Goal: Information Seeking & Learning: Check status

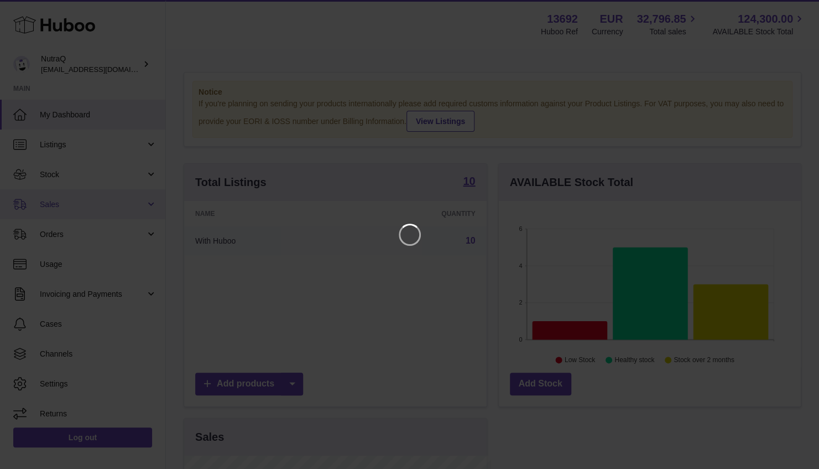
scroll to position [173, 307]
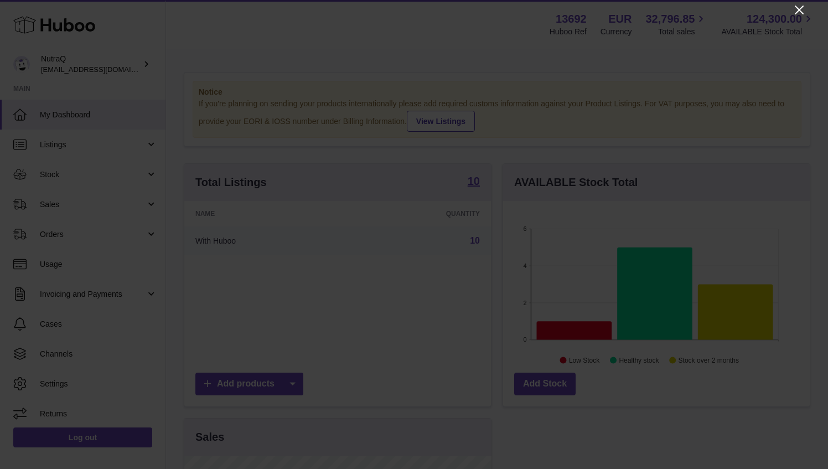
click at [800, 8] on icon "Close" at bounding box center [798, 10] width 9 height 9
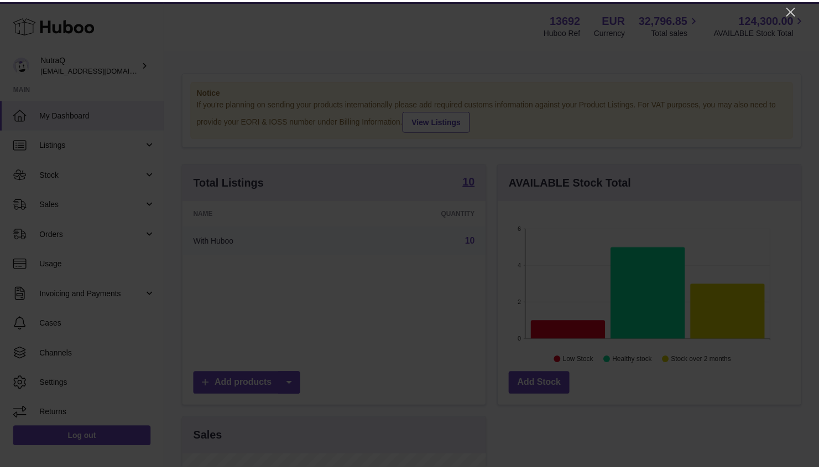
scroll to position [553077, 552946]
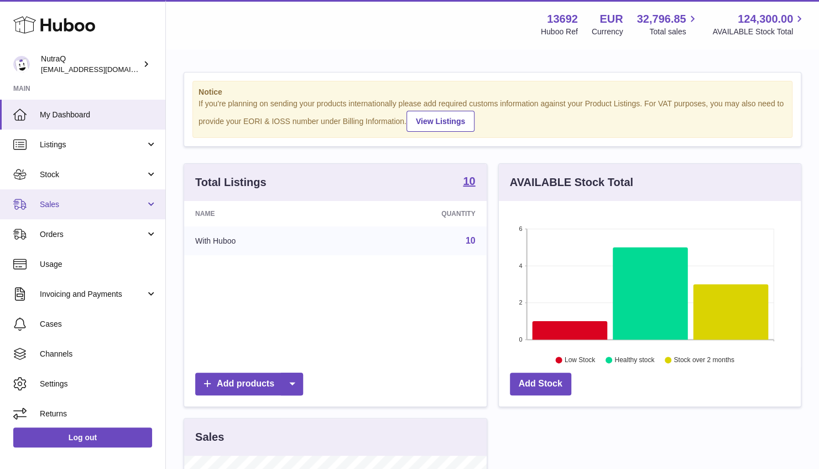
click at [76, 200] on span "Sales" at bounding box center [93, 204] width 106 height 11
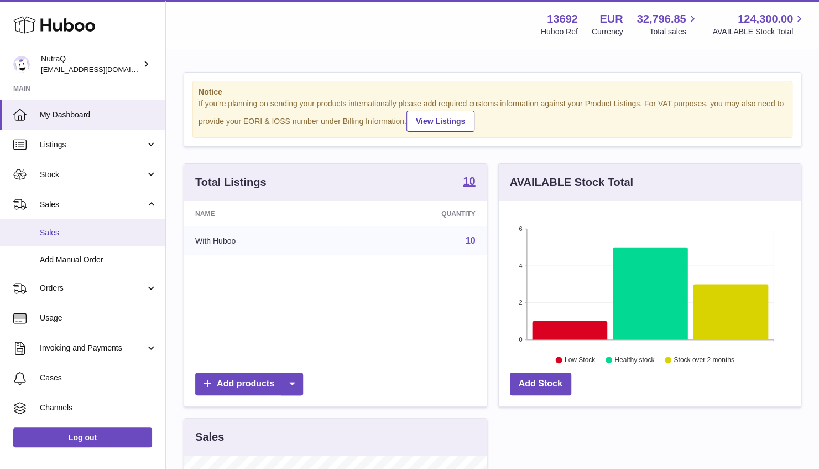
click at [79, 230] on span "Sales" at bounding box center [98, 232] width 117 height 11
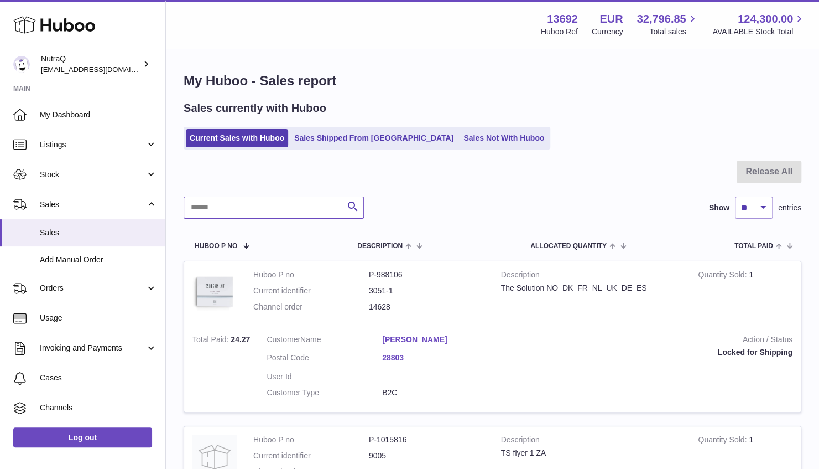
click at [271, 206] on input "text" at bounding box center [274, 207] width 180 height 22
paste input "**********"
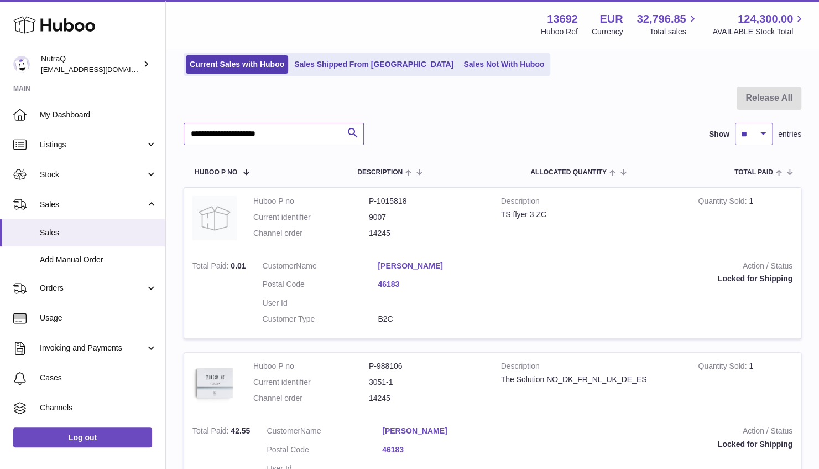
scroll to position [111, 0]
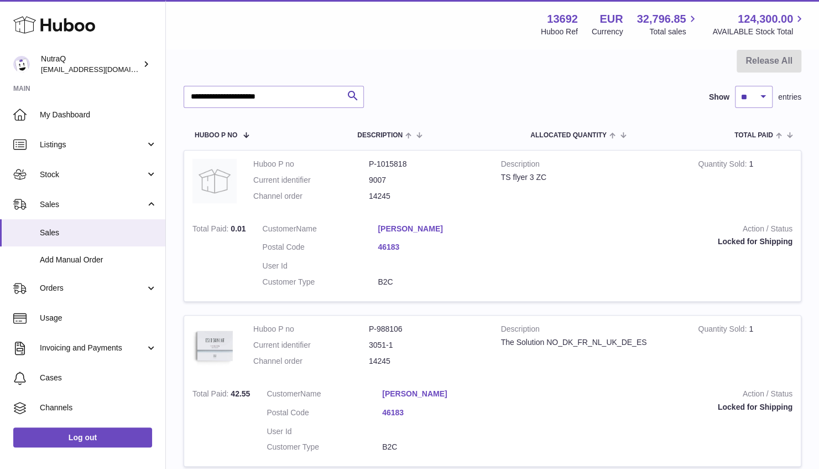
drag, startPoint x: 404, startPoint y: 216, endPoint x: 460, endPoint y: 220, distance: 55.5
click at [460, 220] on tr "Huboo P no P-1015818 Current identifier 9007 Channel order 14245 Description TS…" at bounding box center [493, 226] width 618 height 152
drag, startPoint x: 460, startPoint y: 220, endPoint x: 358, endPoint y: 215, distance: 101.9
click at [358, 215] on td "Customer Name Maribel Navarro garrido Postal Code 46183 User Id Customer Type B…" at bounding box center [378, 258] width 248 height 86
drag, startPoint x: 368, startPoint y: 216, endPoint x: 437, endPoint y: 227, distance: 69.0
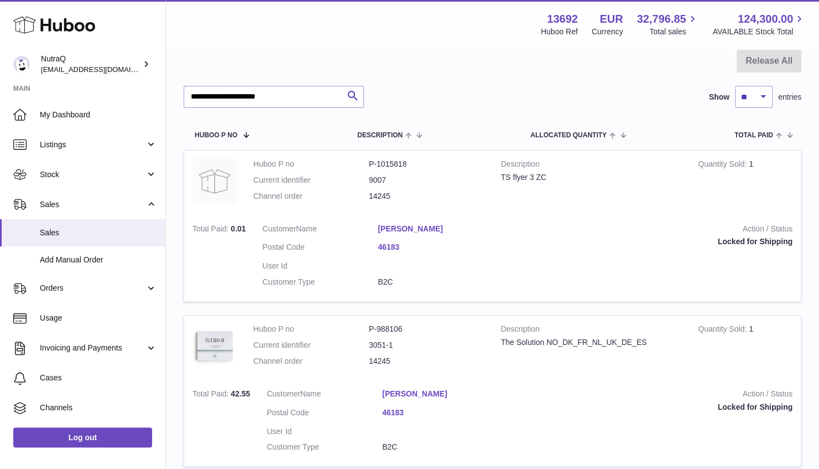
click at [437, 227] on tr "Huboo P no P-1015818 Current identifier 9007 Channel order 14245 Description TS…" at bounding box center [493, 226] width 618 height 152
drag, startPoint x: 437, startPoint y: 227, endPoint x: 471, endPoint y: 233, distance: 35.4
click at [471, 233] on dd "Maribel Navarro garrido" at bounding box center [436, 230] width 116 height 13
click at [355, 206] on dl "Huboo P no P-1015818 Current identifier 9007 Channel order 14245" at bounding box center [368, 183] width 231 height 48
click at [375, 221] on td "Customer Name Maribel Navarro garrido Postal Code 46183 User Id Customer Type B…" at bounding box center [378, 258] width 248 height 86
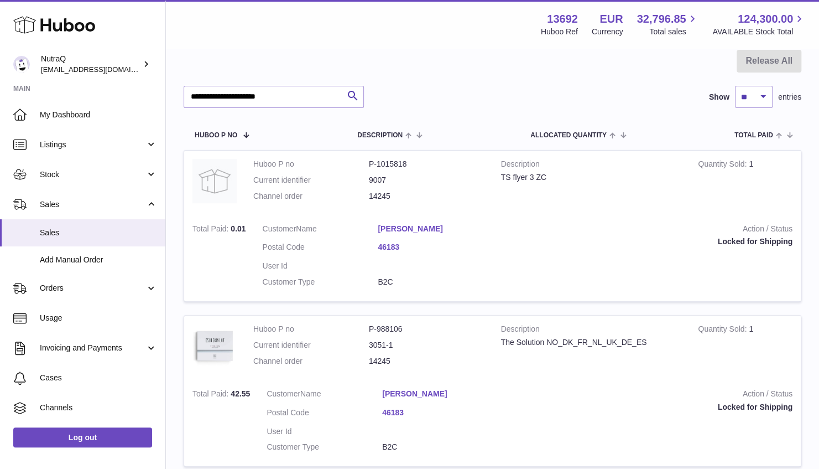
click at [366, 209] on td "Huboo P no P-1015818 Current identifier 9007 Channel order 14245" at bounding box center [369, 182] width 248 height 65
drag, startPoint x: 373, startPoint y: 221, endPoint x: 462, endPoint y: 227, distance: 89.3
click at [462, 227] on td "Customer Name Maribel Navarro garrido Postal Code 46183 User Id Customer Type B…" at bounding box center [378, 258] width 248 height 86
drag, startPoint x: 462, startPoint y: 227, endPoint x: 372, endPoint y: 206, distance: 92.5
click at [372, 206] on td "Huboo P no P-1015818 Current identifier 9007 Channel order 14245" at bounding box center [369, 182] width 248 height 65
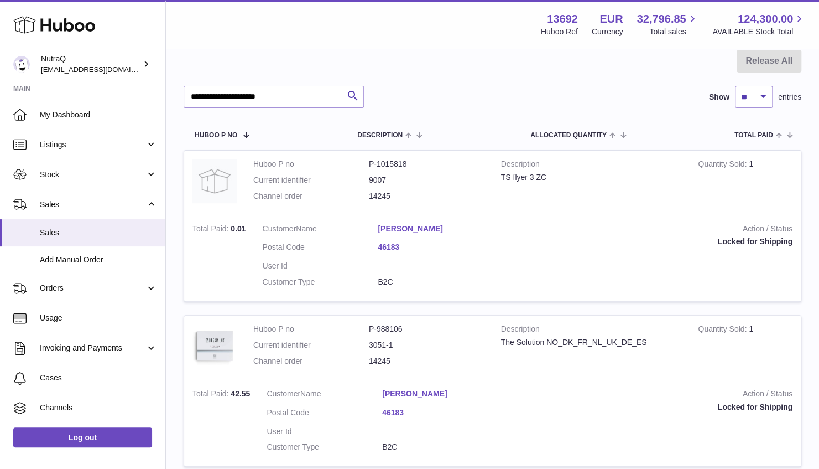
drag, startPoint x: 372, startPoint y: 206, endPoint x: 370, endPoint y: 215, distance: 9.1
click at [370, 215] on td "Customer Name Maribel Navarro garrido Postal Code 46183 User Id Customer Type B…" at bounding box center [378, 258] width 248 height 86
drag, startPoint x: 373, startPoint y: 220, endPoint x: 470, endPoint y: 228, distance: 97.2
click at [470, 228] on td "Customer Name Maribel Navarro garrido Postal Code 46183 User Id Customer Type B…" at bounding box center [378, 258] width 248 height 86
copy dl "Maribel Navarro garrido"
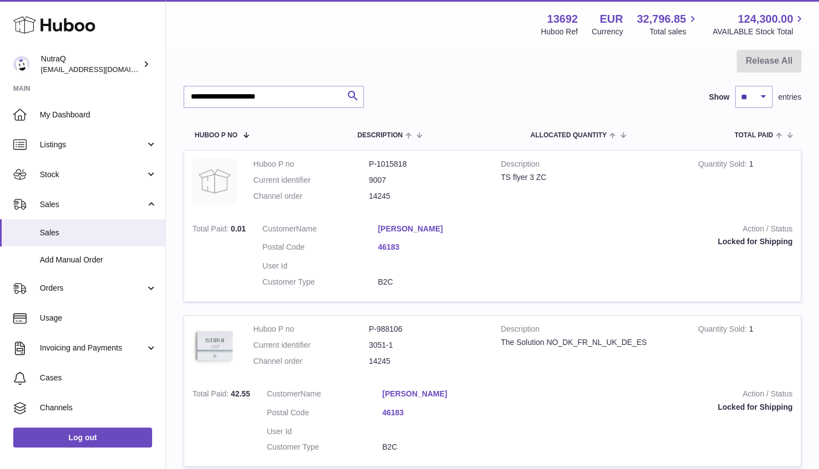
copy dl "Maribel Navarro garrido"
drag, startPoint x: 397, startPoint y: 367, endPoint x: 375, endPoint y: 375, distance: 24.2
click at [393, 368] on dl "Huboo P no P-988106 Current identifier 3051-1 Channel order 14245" at bounding box center [368, 348] width 231 height 48
drag, startPoint x: 372, startPoint y: 378, endPoint x: 460, endPoint y: 398, distance: 90.1
click at [460, 398] on tr "Huboo P no P-988106 Current identifier 3051-1 Channel order 14245 Description T…" at bounding box center [493, 391] width 618 height 152
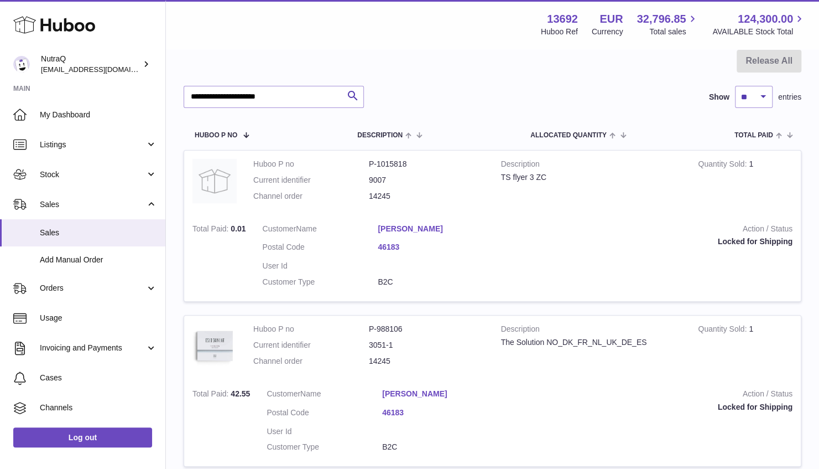
drag, startPoint x: 460, startPoint y: 398, endPoint x: 486, endPoint y: 403, distance: 27.0
click at [495, 407] on dl "Customer Name Maribel Navarro garrido Postal Code 46183 User Id Customer Type B…" at bounding box center [382, 423] width 231 height 70
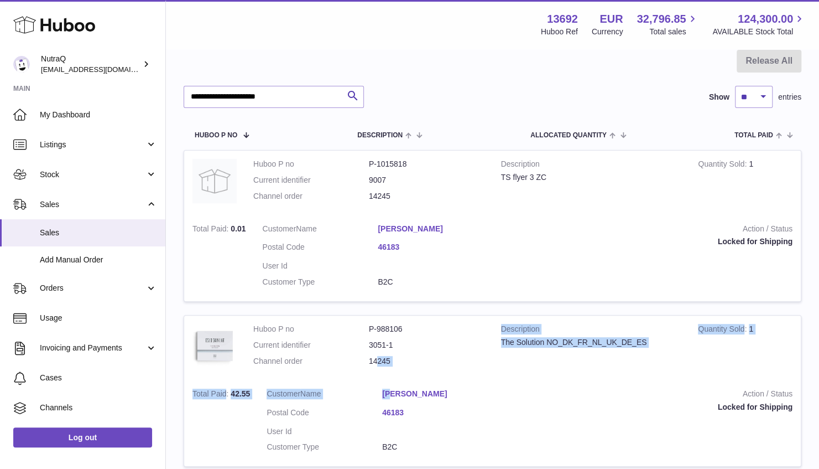
drag, startPoint x: 381, startPoint y: 378, endPoint x: 393, endPoint y: 382, distance: 13.2
click at [393, 382] on tr "Huboo P no P-988106 Current identifier 3051-1 Channel order 14245 Description T…" at bounding box center [493, 391] width 618 height 152
drag, startPoint x: 393, startPoint y: 382, endPoint x: 464, endPoint y: 371, distance: 71.1
click at [464, 371] on dl "Huboo P no P-988106 Current identifier 3051-1 Channel order 14245" at bounding box center [368, 348] width 231 height 48
click at [433, 361] on dd "14245" at bounding box center [427, 361] width 116 height 11
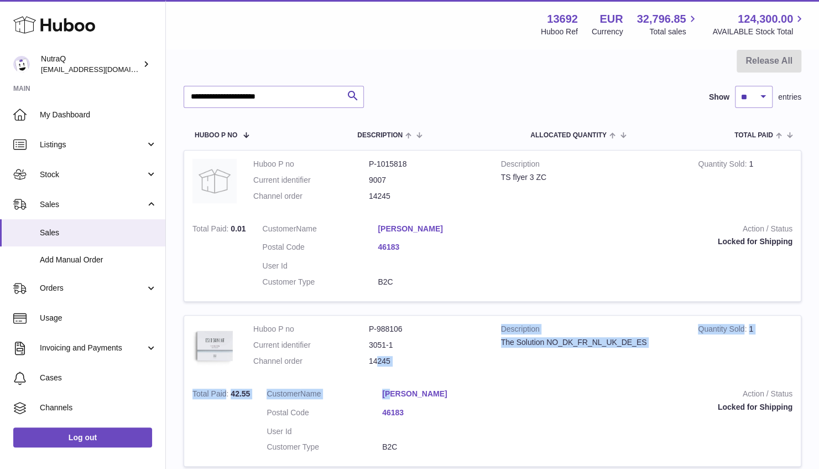
drag, startPoint x: 381, startPoint y: 381, endPoint x: 474, endPoint y: 392, distance: 93.0
click at [474, 392] on td "Customer Name Maribel Navarro garrido Postal Code 46183 User Id Customer Type B…" at bounding box center [382, 423] width 248 height 86
copy dl "Maribel Navarro garrido"
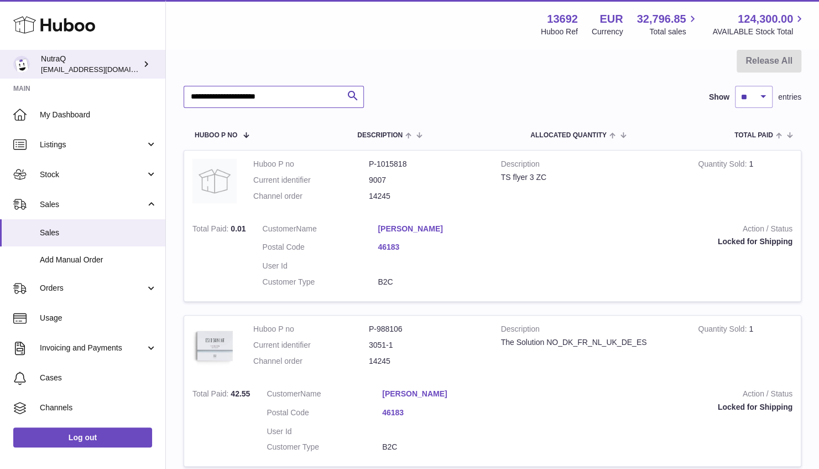
drag, startPoint x: 284, startPoint y: 93, endPoint x: 59, endPoint y: 71, distance: 226.9
click at [40, 72] on div "Huboo NutraQ log@nutraq.com Main My Dashboard Listings Not with Huboo Listings …" at bounding box center [409, 228] width 819 height 678
paste input "**"
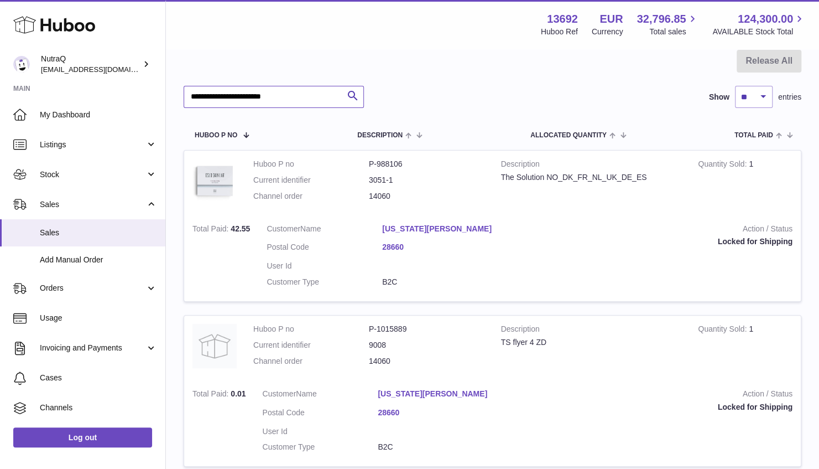
drag, startPoint x: 146, startPoint y: 99, endPoint x: 87, endPoint y: 96, distance: 58.7
click at [91, 97] on div "Huboo NutraQ log@nutraq.com Main My Dashboard Listings Not with Huboo Listings …" at bounding box center [409, 228] width 819 height 678
paste input "text"
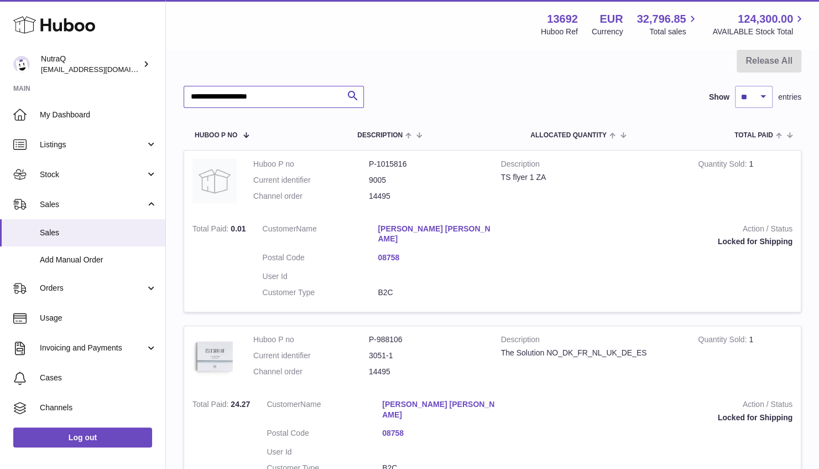
drag, startPoint x: 281, startPoint y: 92, endPoint x: 51, endPoint y: 90, distance: 230.2
click at [51, 91] on div "Huboo NutraQ log@nutraq.com Main My Dashboard Listings Not with Huboo Listings …" at bounding box center [409, 238] width 819 height 699
paste input "text"
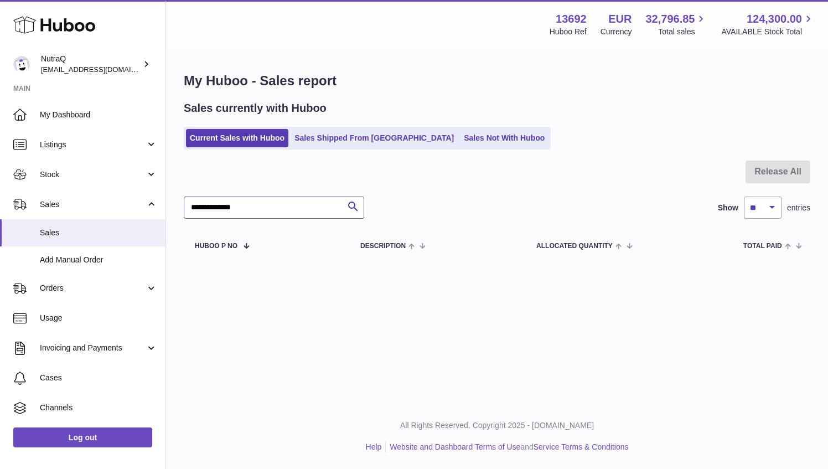
type input "**********"
click at [313, 128] on div "Sales currently with Huboo Current Sales with Huboo Sales Shipped From Huboo Sa…" at bounding box center [497, 125] width 626 height 49
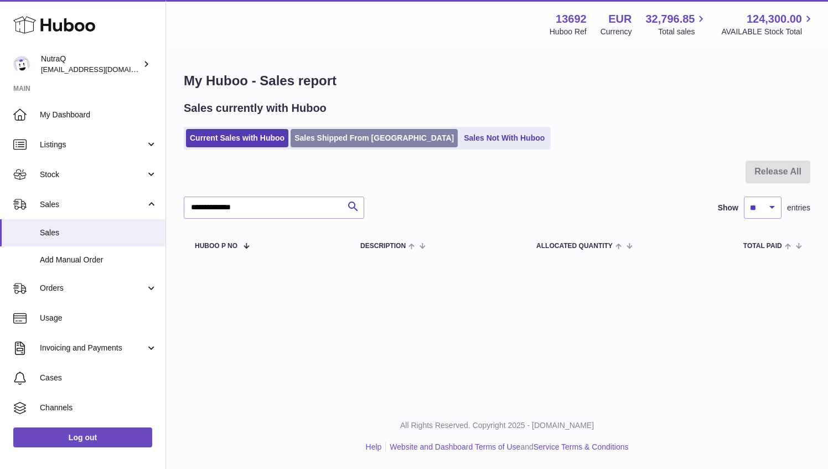
click at [315, 134] on link "Sales Shipped From [GEOGRAPHIC_DATA]" at bounding box center [373, 138] width 167 height 18
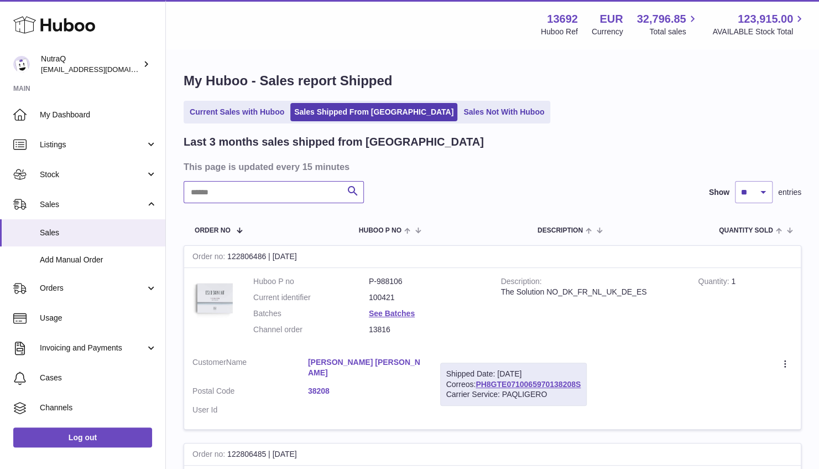
click at [247, 196] on input "text" at bounding box center [274, 192] width 180 height 22
paste input "**********"
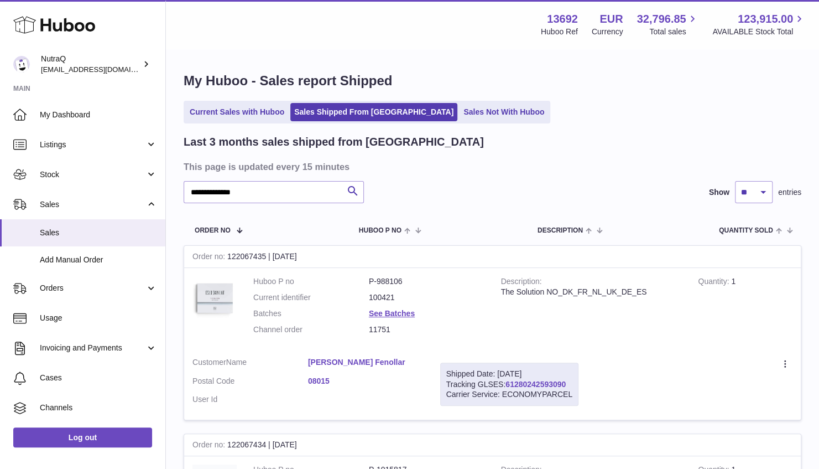
drag, startPoint x: 552, startPoint y: 385, endPoint x: 508, endPoint y: 386, distance: 44.3
click at [508, 386] on div "Shipped Date: 1st Aug 2025 Tracking GLSES: 61280242593090 Carrier Service: ECON…" at bounding box center [509, 384] width 138 height 44
click at [368, 356] on td "Customer Name Lidia Fenollar Postal Code 08015 User Id" at bounding box center [308, 384] width 248 height 71
drag, startPoint x: 292, startPoint y: 350, endPoint x: 366, endPoint y: 361, distance: 74.4
click at [366, 361] on td "Customer Name Lidia Fenollar Postal Code 08015 User Id" at bounding box center [308, 384] width 248 height 71
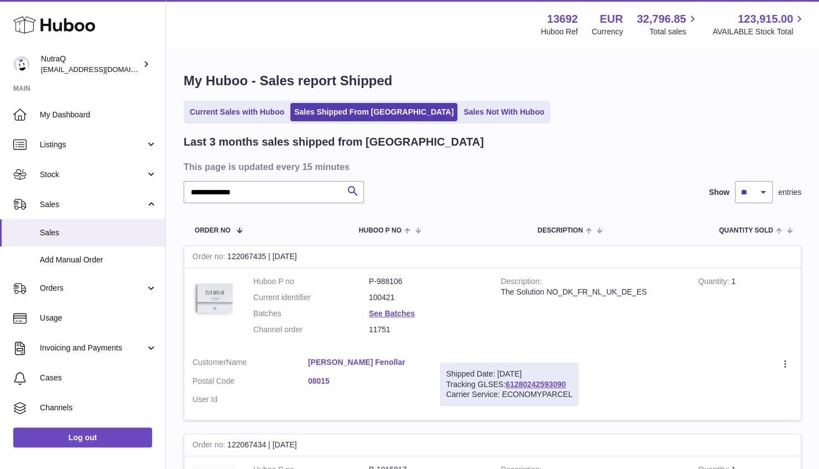
copy dl "Lidia Fenollar"
click at [378, 346] on td "Huboo P no P-988106 Current identifier 100421 Batches See Batches Channel order…" at bounding box center [369, 308] width 248 height 81
drag, startPoint x: 286, startPoint y: 359, endPoint x: 360, endPoint y: 365, distance: 74.4
click at [360, 365] on dl "Customer Name Lidia Fenollar Postal Code 08015 User Id" at bounding box center [308, 384] width 231 height 54
copy dl "Lidia Fenollar"
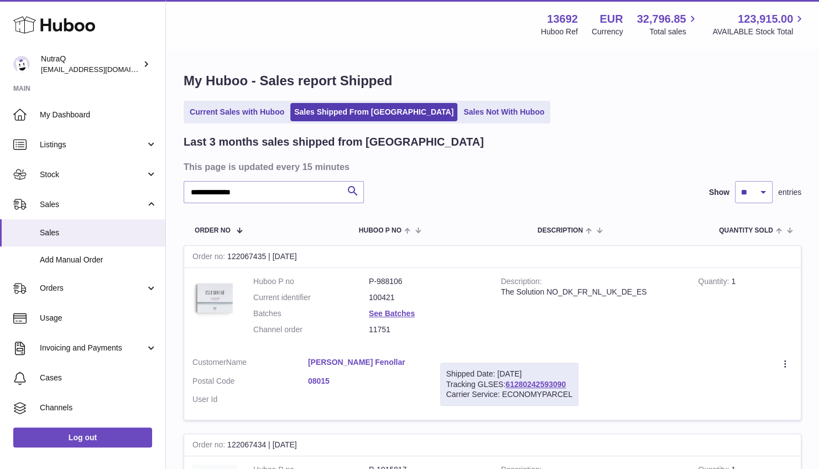
click at [369, 365] on link "Lidia Fenollar" at bounding box center [366, 362] width 116 height 11
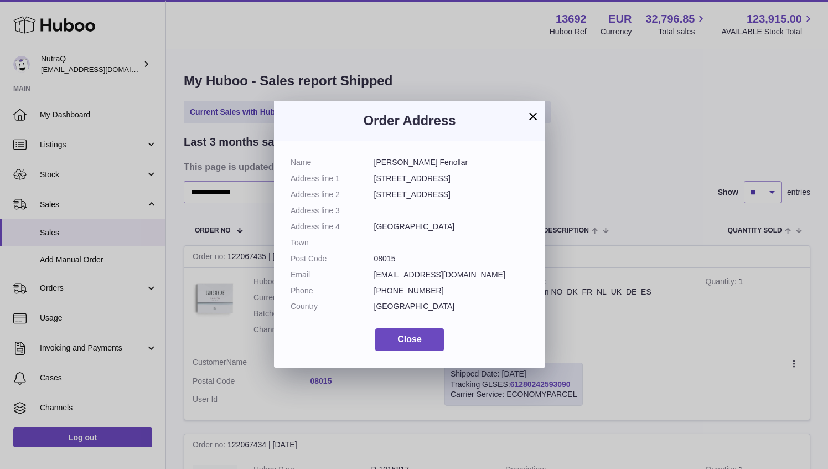
click at [538, 111] on button "×" at bounding box center [532, 116] width 13 height 13
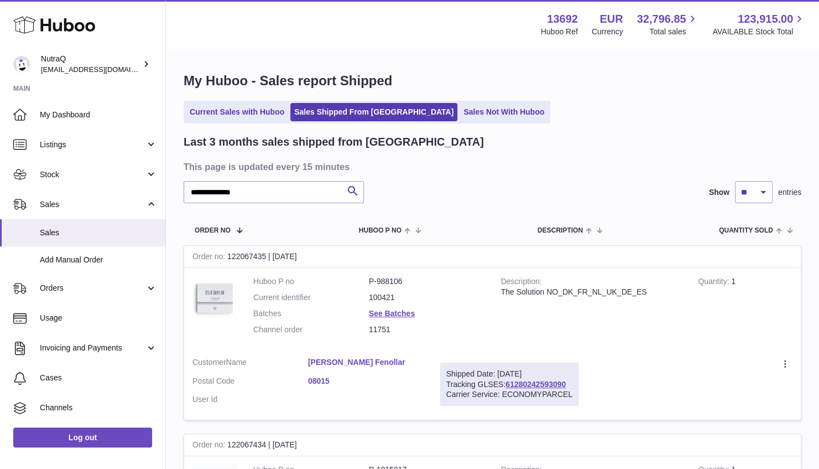
click at [334, 364] on link "Lidia Fenollar" at bounding box center [366, 362] width 116 height 11
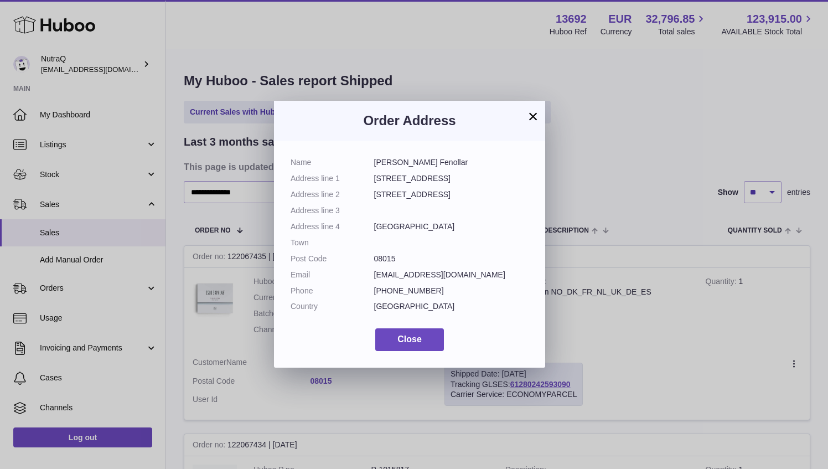
drag, startPoint x: 521, startPoint y: 122, endPoint x: 530, endPoint y: 119, distance: 9.3
click at [523, 121] on h3 "Order Address" at bounding box center [409, 121] width 238 height 18
click at [531, 117] on button "×" at bounding box center [532, 116] width 13 height 13
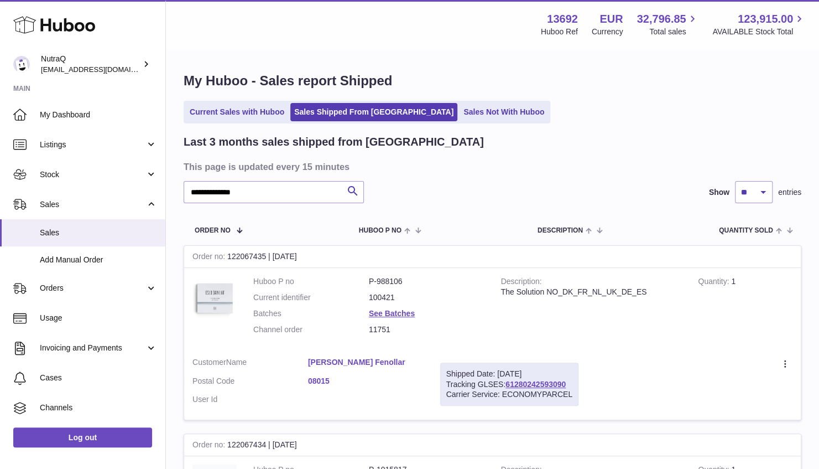
drag, startPoint x: 287, startPoint y: 351, endPoint x: 360, endPoint y: 356, distance: 73.2
click at [360, 356] on td "Customer Name Lidia Fenollar Postal Code 08015 User Id" at bounding box center [308, 384] width 248 height 71
copy dl "Lidia Fenollar"
drag, startPoint x: 262, startPoint y: 194, endPoint x: 127, endPoint y: 190, distance: 135.6
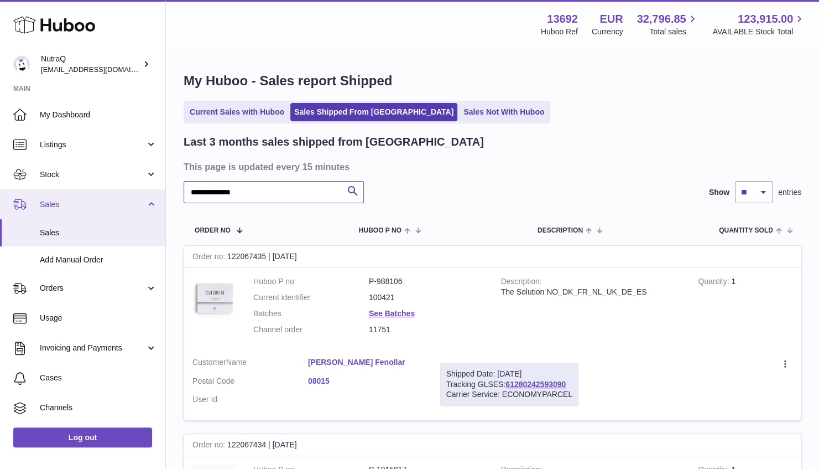
paste input "text"
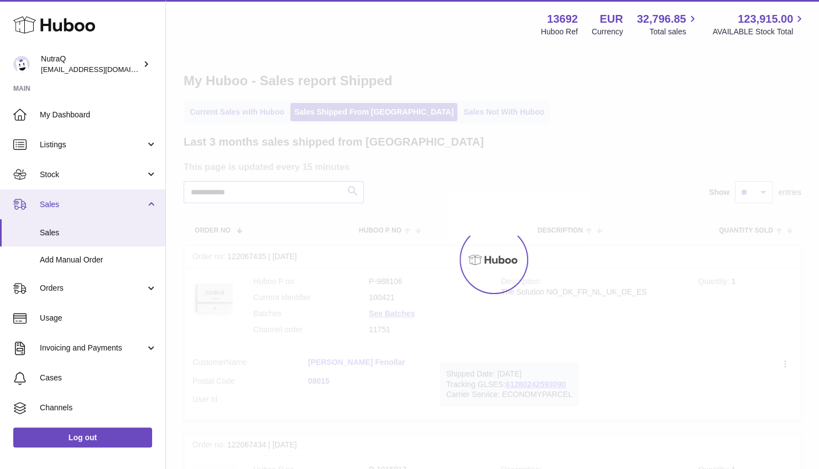
type input "**********"
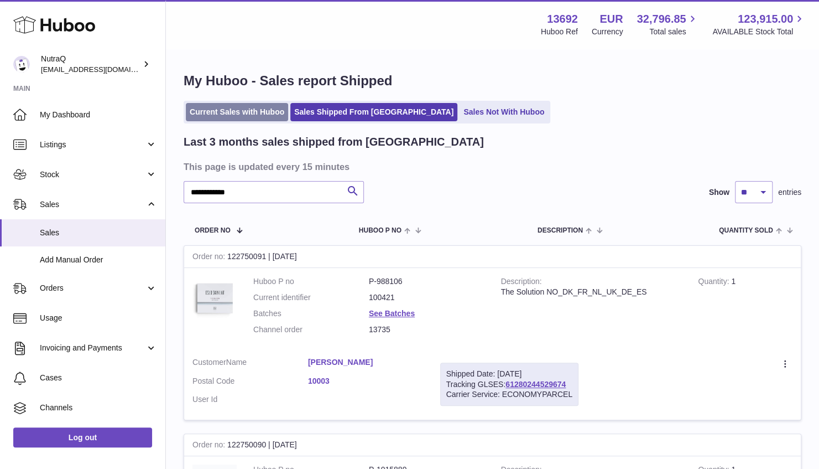
click at [238, 115] on link "Current Sales with Huboo" at bounding box center [237, 112] width 102 height 18
click at [253, 113] on link "Current Sales with Huboo" at bounding box center [237, 112] width 102 height 18
click at [208, 121] on ul "Current Sales with Huboo Sales Shipped From Huboo Sales Not With Huboo" at bounding box center [367, 112] width 367 height 23
drag, startPoint x: 208, startPoint y: 121, endPoint x: 208, endPoint y: 114, distance: 6.6
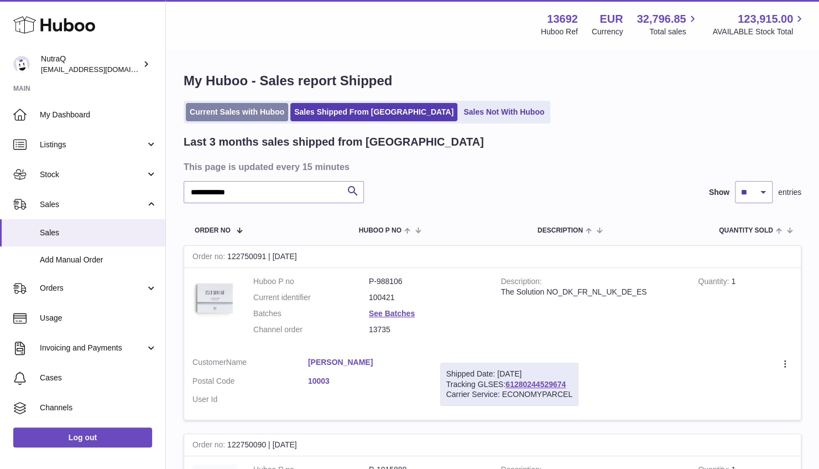
click at [208, 114] on link "Current Sales with Huboo" at bounding box center [237, 112] width 102 height 18
drag, startPoint x: 208, startPoint y: 114, endPoint x: 213, endPoint y: 120, distance: 7.4
click at [213, 120] on link "Current Sales with Huboo" at bounding box center [237, 112] width 102 height 18
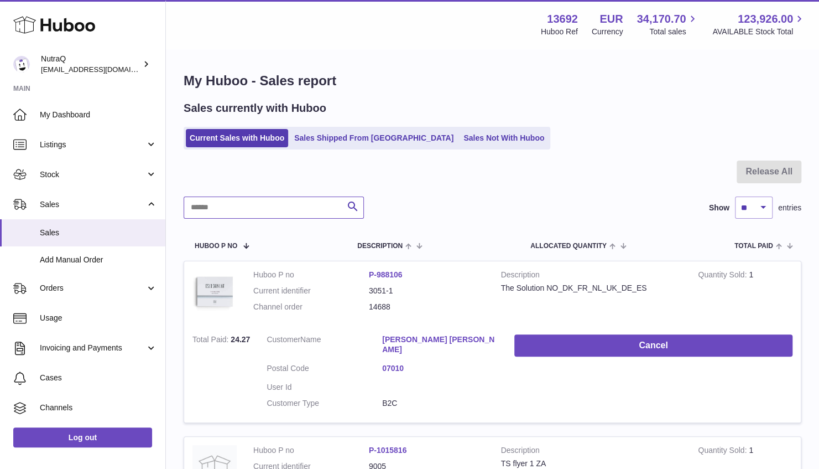
drag, startPoint x: 0, startPoint y: 0, endPoint x: 257, endPoint y: 202, distance: 326.6
click at [257, 202] on input "text" at bounding box center [274, 207] width 180 height 22
paste input "**********"
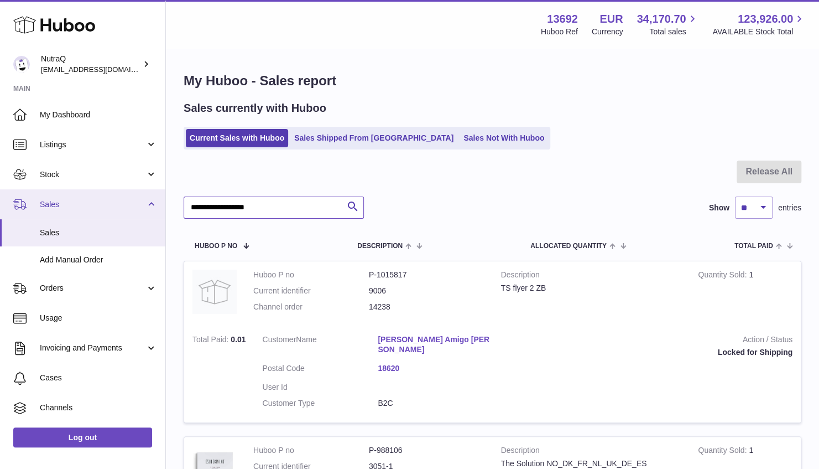
drag, startPoint x: 155, startPoint y: 210, endPoint x: 58, endPoint y: 211, distance: 97.9
click at [58, 211] on div "Huboo NutraQ [EMAIL_ADDRESS][DOMAIN_NAME] Main My Dashboard Listings Not with H…" at bounding box center [409, 349] width 819 height 699
type input "**********"
